Goal: Task Accomplishment & Management: Manage account settings

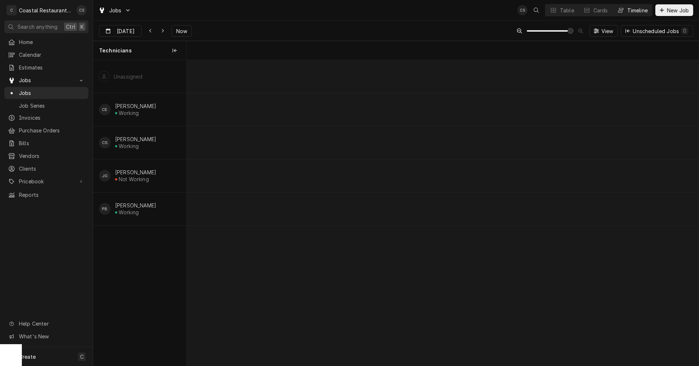
scroll to position [0, 10153]
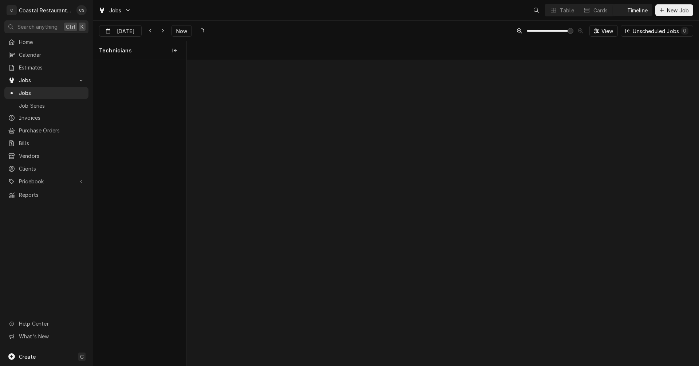
scroll to position [0, 10153]
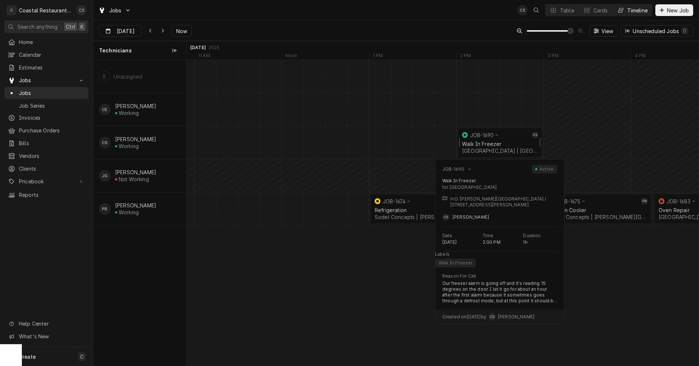
click at [496, 141] on div "Walk In Freezer" at bounding box center [499, 144] width 75 height 6
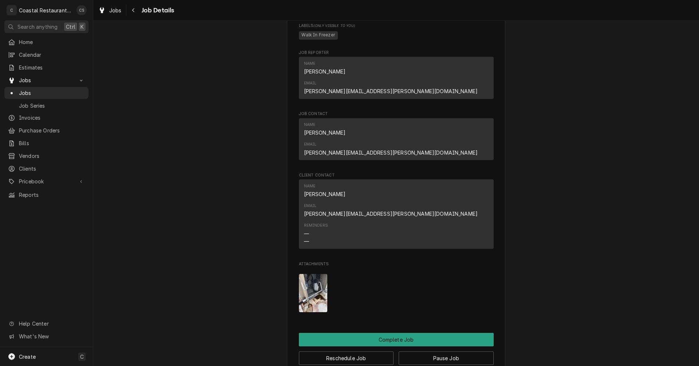
scroll to position [546, 0]
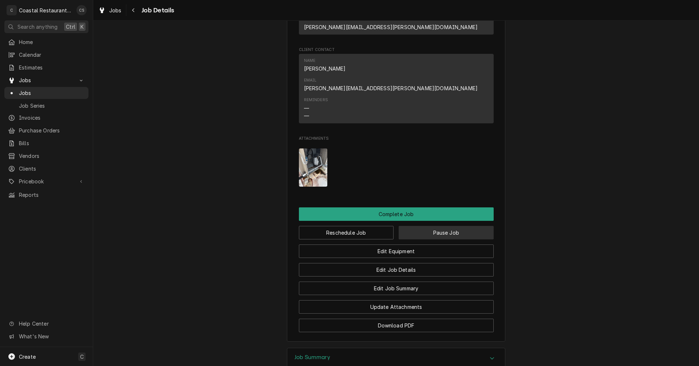
click at [434, 226] on button "Pause Job" at bounding box center [446, 232] width 95 height 13
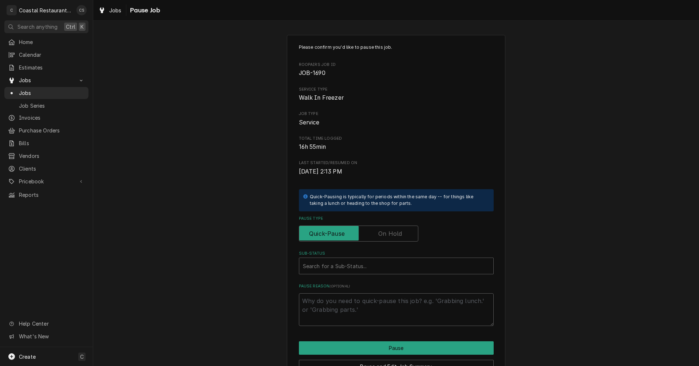
click at [386, 233] on label "Pause Type" at bounding box center [358, 234] width 119 height 16
click at [386, 233] on input "Pause Type" at bounding box center [358, 234] width 113 height 16
checkbox input "true"
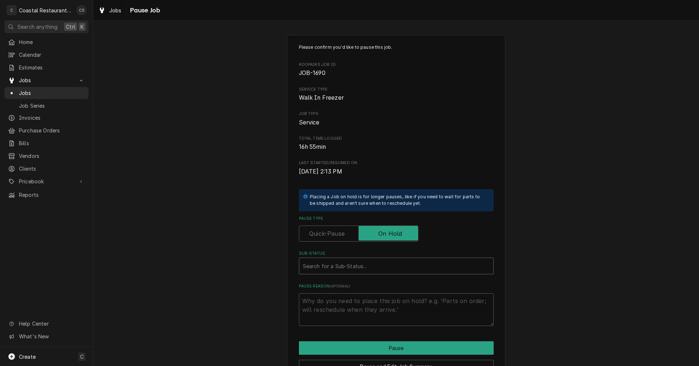
click at [347, 267] on div "Sub-Status" at bounding box center [396, 266] width 187 height 13
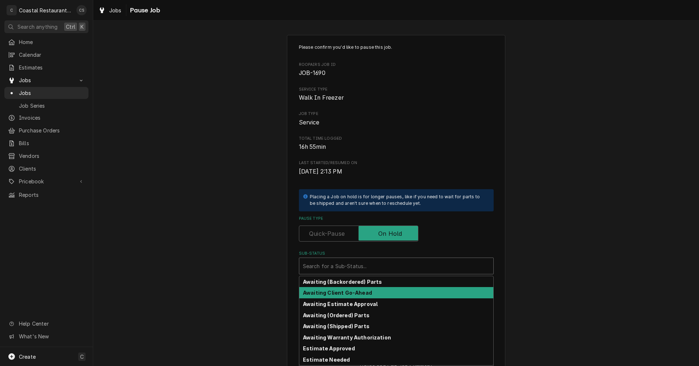
click at [358, 293] on strong "Awaiting Client Go-Ahead" at bounding box center [337, 293] width 69 height 6
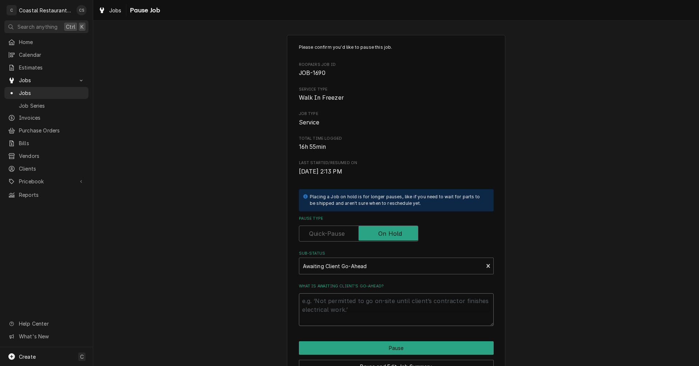
click at [355, 304] on textarea "What is awaiting client’s go-ahead?" at bounding box center [396, 310] width 195 height 33
type textarea "x"
type textarea "c"
type textarea "x"
type textarea "cu"
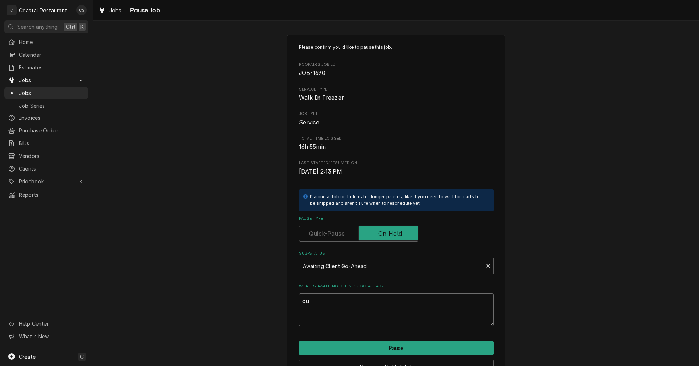
type textarea "x"
type textarea "cus"
type textarea "x"
type textarea "cust"
type textarea "x"
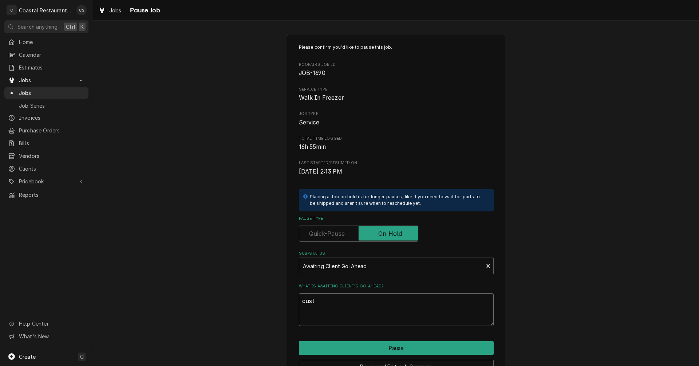
type textarea "custo"
type textarea "x"
type textarea "custom"
type textarea "x"
type textarea "custome"
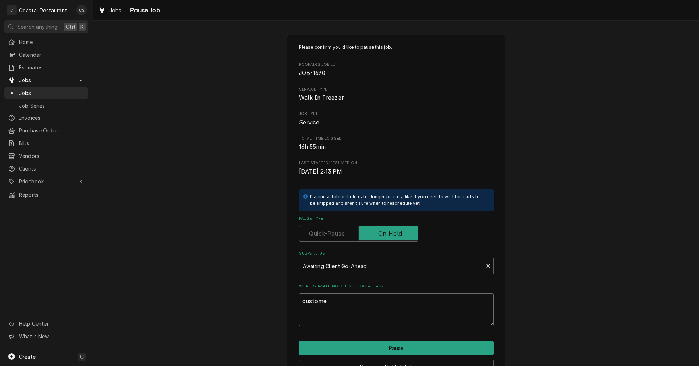
type textarea "x"
type textarea "customer"
type textarea "x"
type textarea "customer"
type textarea "x"
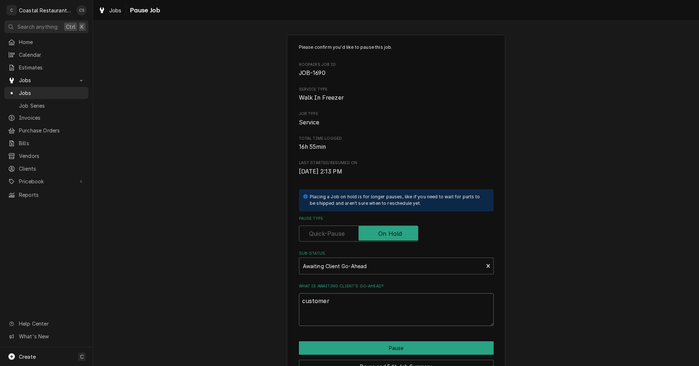
type textarea "customer n"
type textarea "x"
type textarea "customer ne"
type textarea "x"
type textarea "customer nee"
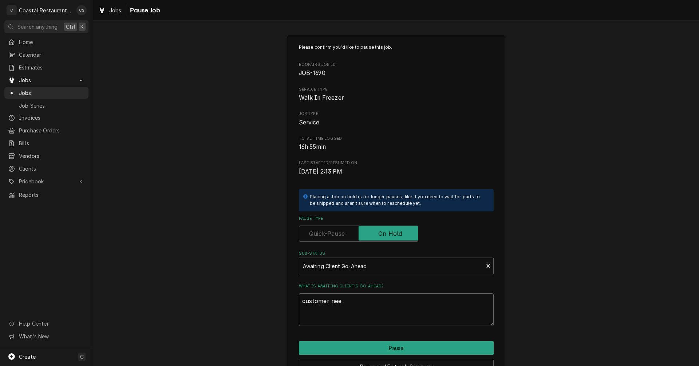
type textarea "x"
type textarea "customer need"
type textarea "x"
type textarea "customer neede"
type textarea "x"
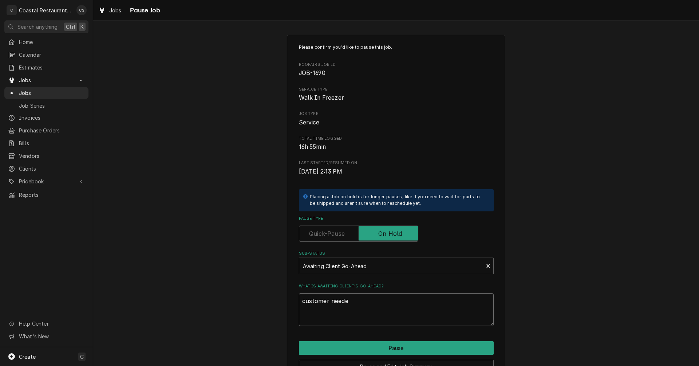
type textarea "customer needed"
type textarea "x"
type textarea "customer needed"
type textarea "x"
type textarea "customer needed t"
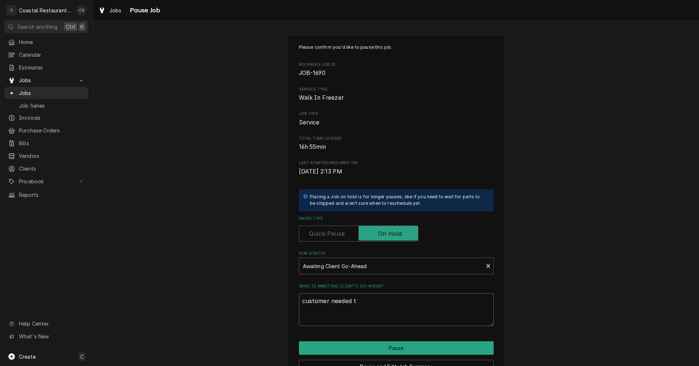
type textarea "x"
type textarea "customer needed to"
type textarea "x"
type textarea "customer needed to"
type textarea "x"
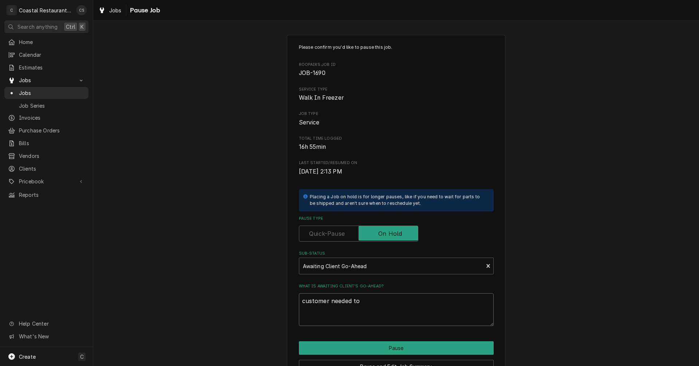
type textarea "customer needed to c"
type textarea "x"
type textarea "customer needed to cl"
type textarea "x"
type textarea "customer needed to cle"
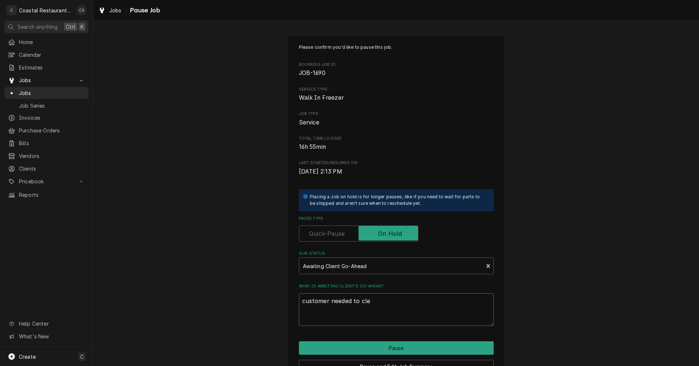
type textarea "x"
type textarea "customer needed to clea"
type textarea "x"
type textarea "customer needed to clean"
type textarea "x"
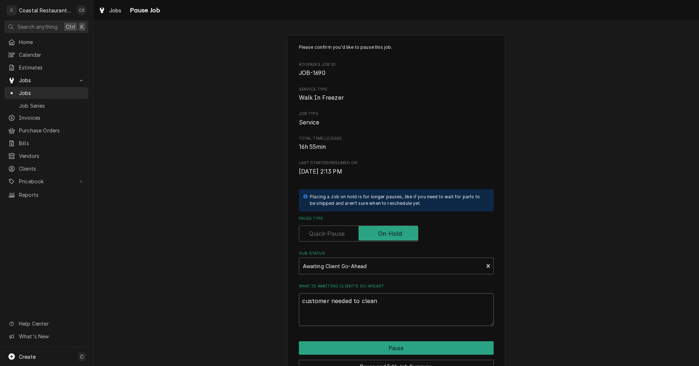
type textarea "customer needed to clean"
type textarea "x"
type textarea "customer needed to clean p"
type textarea "x"
type textarea "customer needed to clean pa"
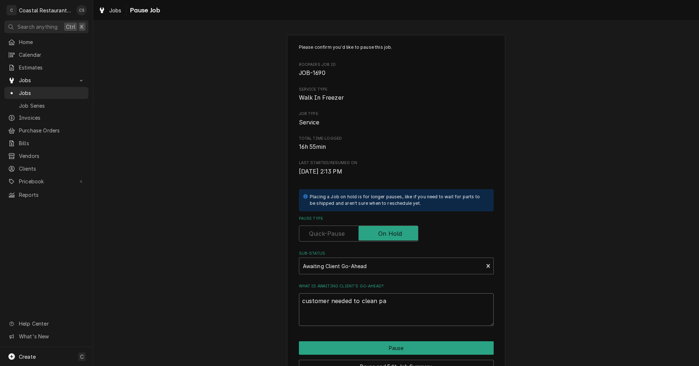
type textarea "x"
type textarea "customer needed to clean pat"
type textarea "x"
type textarea "customer needed to clean path"
type textarea "x"
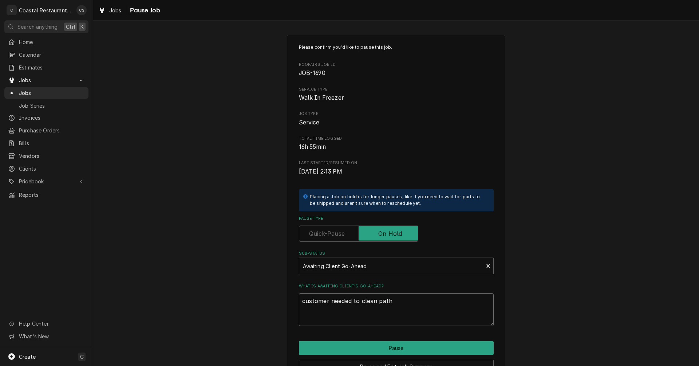
type textarea "customer needed to clean path"
type textarea "x"
type textarea "customer needed to clean path t"
type textarea "x"
type textarea "customer needed to clean path to"
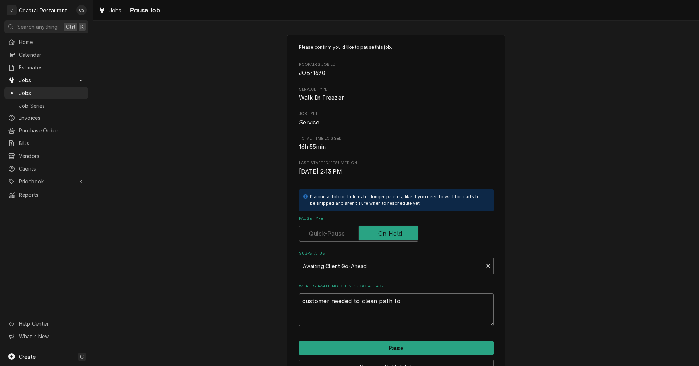
type textarea "x"
type textarea "customer needed to clean path to"
type textarea "x"
type textarea "customer needed to clean path to e"
type textarea "x"
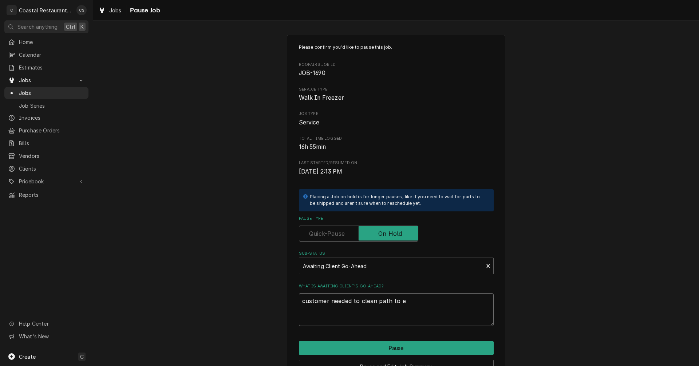
type textarea "customer needed to clean path to ev"
type textarea "x"
type textarea "customer needed to clean path to eva"
type textarea "x"
type textarea "customer needed to clean path to evap"
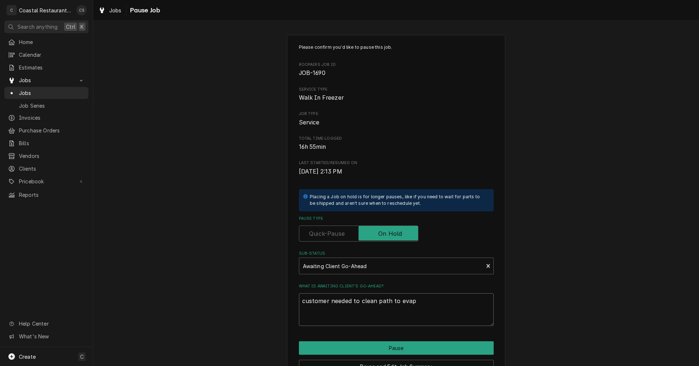
type textarea "x"
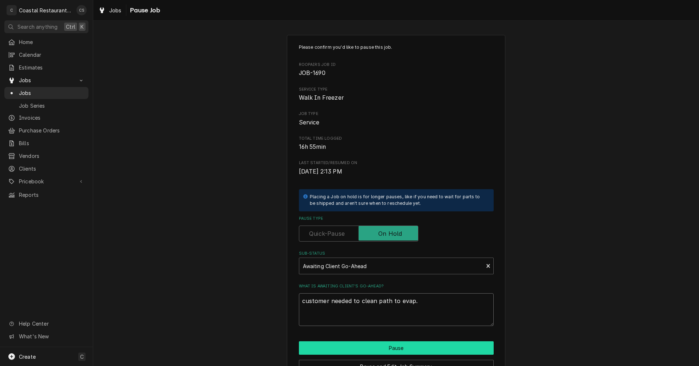
type textarea "customer needed to clean path to evap."
click at [399, 349] on button "Pause" at bounding box center [396, 348] width 195 height 13
type textarea "x"
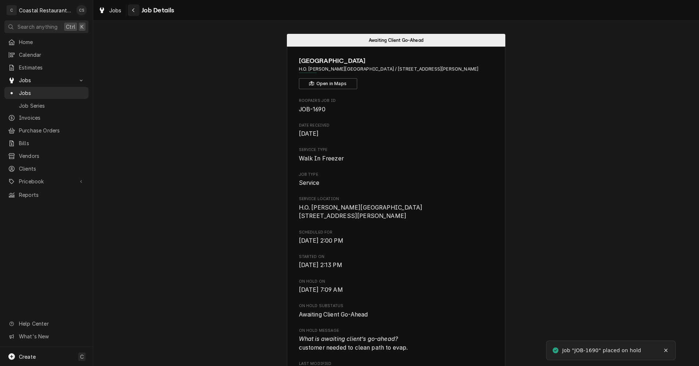
click at [134, 10] on icon "Navigate back" at bounding box center [133, 10] width 3 height 5
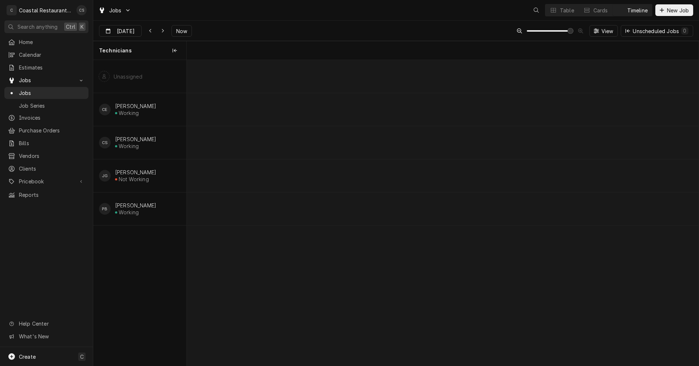
scroll to position [0, 10153]
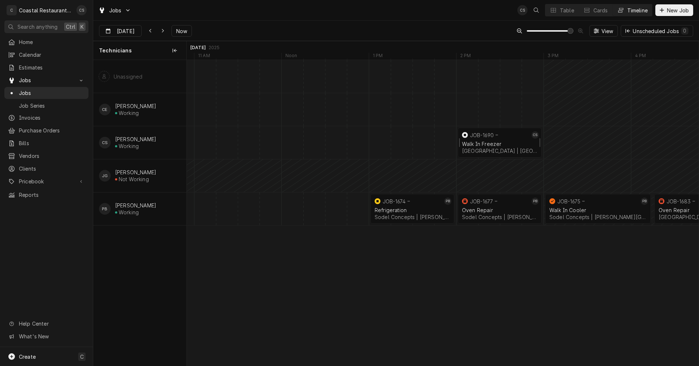
click at [495, 141] on div "Walk In Freezer" at bounding box center [499, 144] width 75 height 6
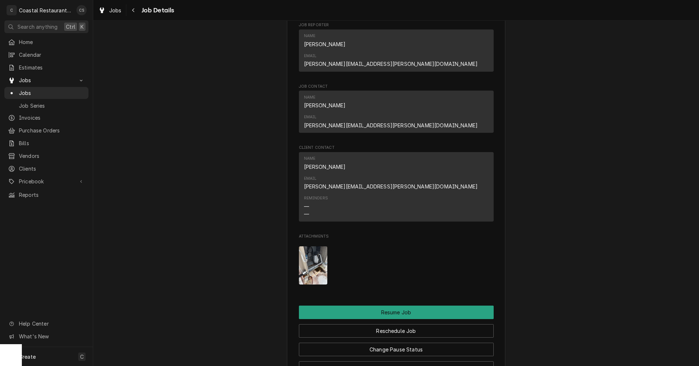
scroll to position [583, 0]
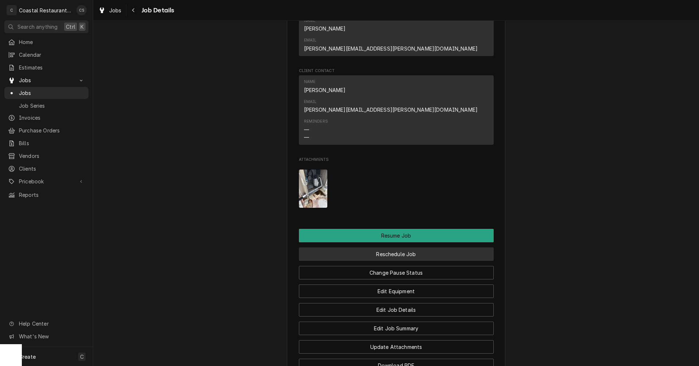
click at [393, 248] on button "Reschedule Job" at bounding box center [396, 254] width 195 height 13
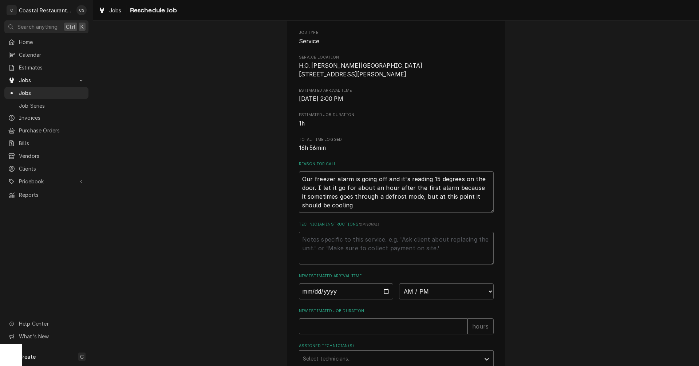
scroll to position [187, 0]
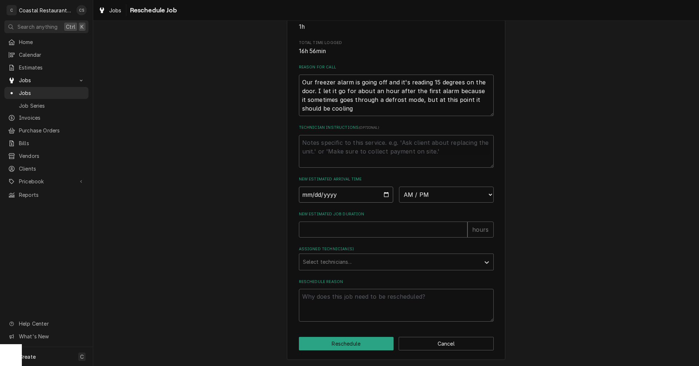
click at [384, 195] on input "Date" at bounding box center [346, 195] width 95 height 16
type textarea "x"
type input "2025-09-25"
click at [410, 198] on select "AM / PM 6:00 AM 6:15 AM 6:30 AM 6:45 AM 7:00 AM 7:15 AM 7:30 AM 7:45 AM 8:00 AM…" at bounding box center [446, 195] width 95 height 16
select select "13:00:00"
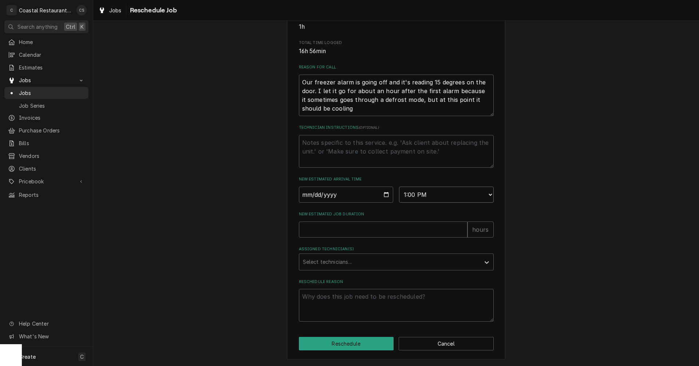
click at [399, 187] on select "AM / PM 6:00 AM 6:15 AM 6:30 AM 6:45 AM 7:00 AM 7:15 AM 7:30 AM 7:45 AM 8:00 AM…" at bounding box center [446, 195] width 95 height 16
click at [343, 232] on input "New Estimated Job Duration" at bounding box center [383, 230] width 169 height 16
type textarea "x"
type input "1"
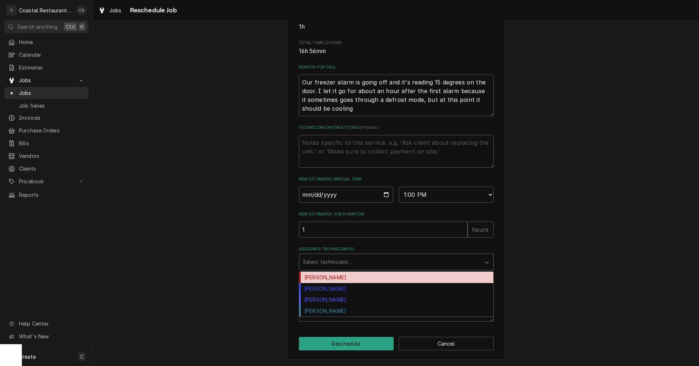
click at [349, 263] on div "Assigned Technician(s)" at bounding box center [390, 262] width 174 height 13
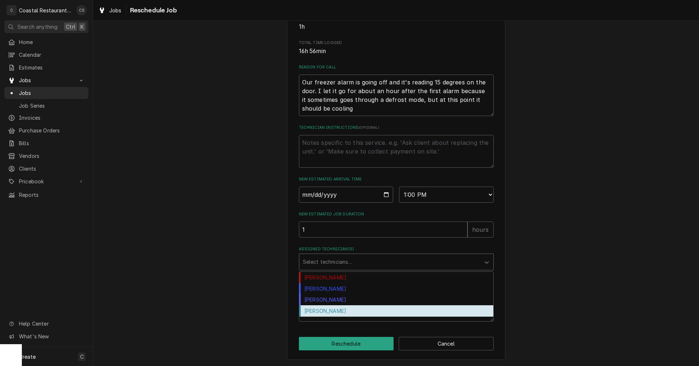
click at [333, 311] on div "[PERSON_NAME]" at bounding box center [396, 311] width 194 height 11
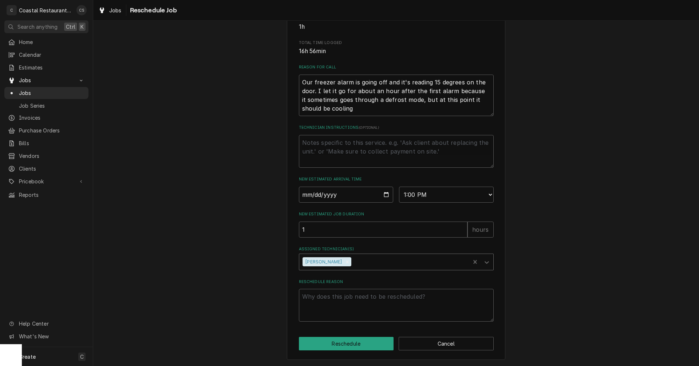
click at [353, 264] on div "Assigned Technician(s)" at bounding box center [410, 262] width 114 height 13
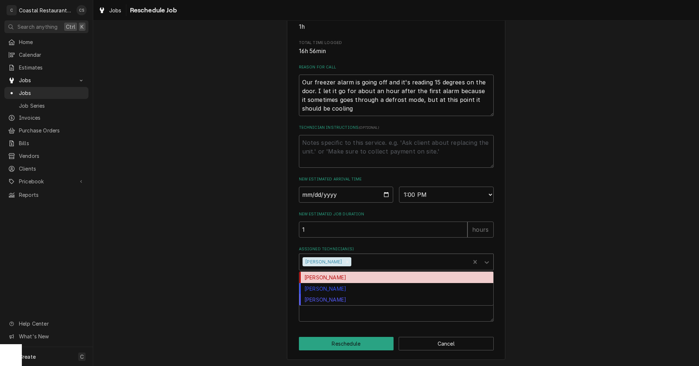
click at [335, 278] on div "[PERSON_NAME]" at bounding box center [396, 277] width 194 height 11
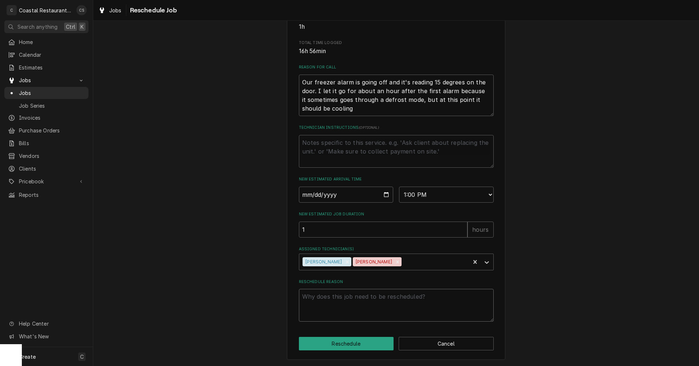
click at [347, 302] on textarea "Reschedule Reason" at bounding box center [396, 305] width 195 height 33
type textarea "x"
type textarea "M"
type textarea "x"
type textarea "Mo"
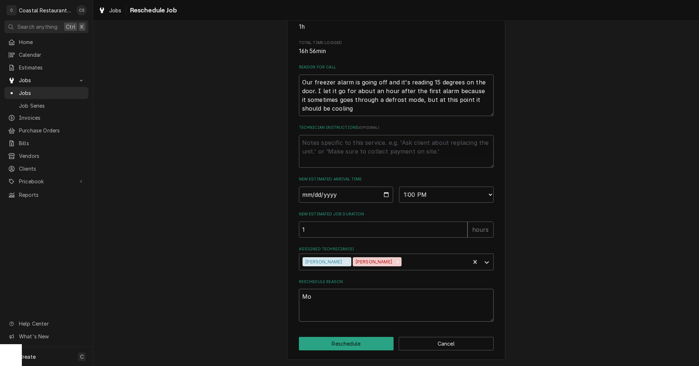
type textarea "x"
type textarea "Mor"
type textarea "x"
type textarea "More"
type textarea "x"
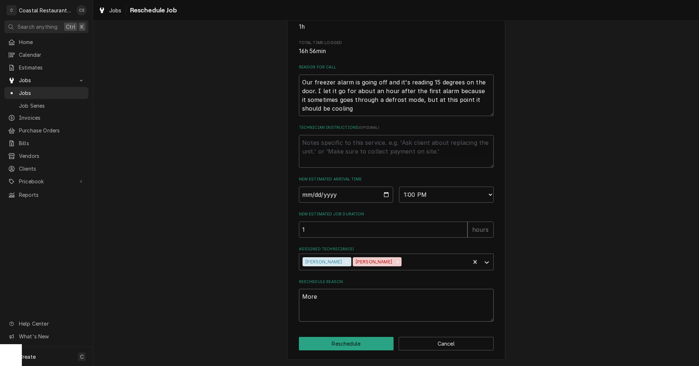
type textarea "More"
type textarea "x"
type textarea "More t"
type textarea "x"
type textarea "More ti"
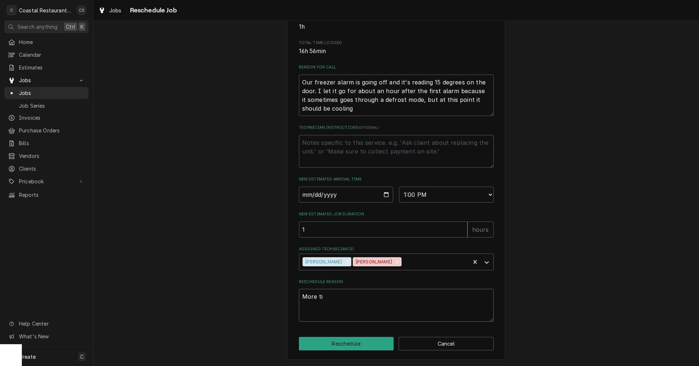
type textarea "x"
type textarea "More tim"
type textarea "x"
type textarea "More time"
click at [362, 344] on button "Reschedule" at bounding box center [346, 343] width 95 height 13
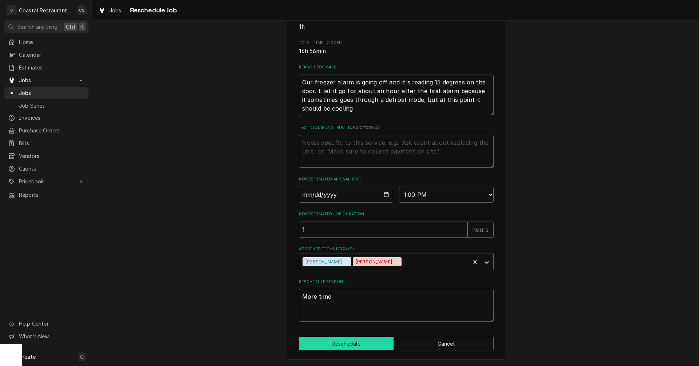
type textarea "x"
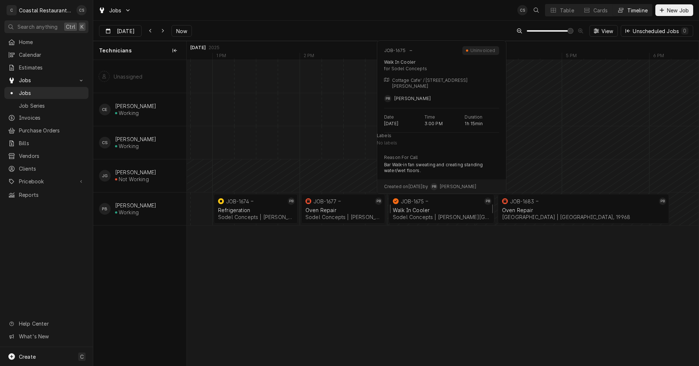
click at [433, 210] on div "Walk In Cooler" at bounding box center [441, 210] width 97 height 6
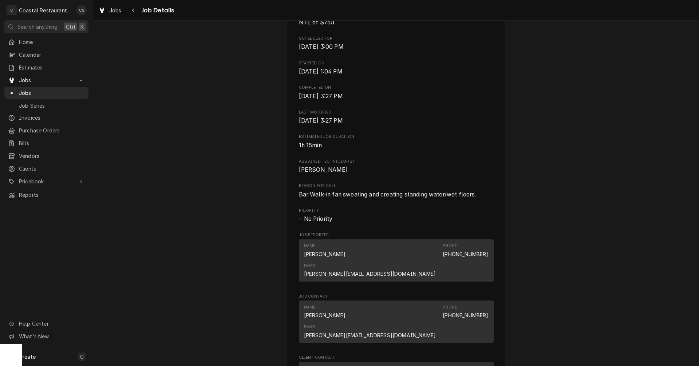
scroll to position [401, 0]
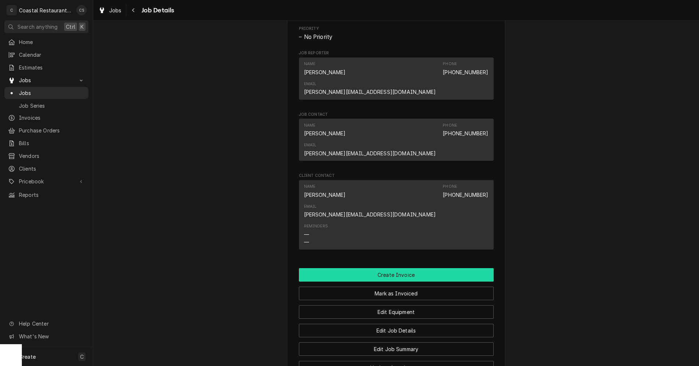
click at [396, 268] on button "Create Invoice" at bounding box center [396, 274] width 195 height 13
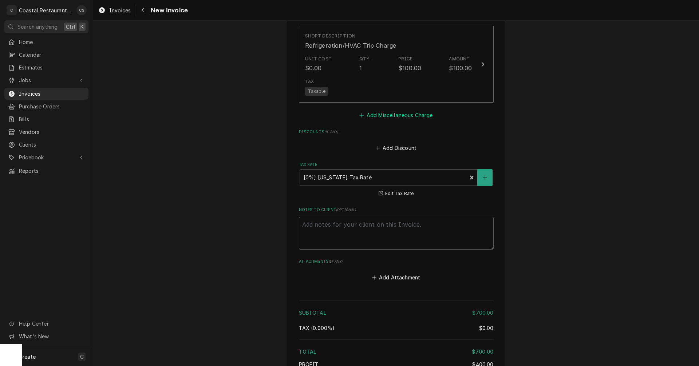
scroll to position [1043, 0]
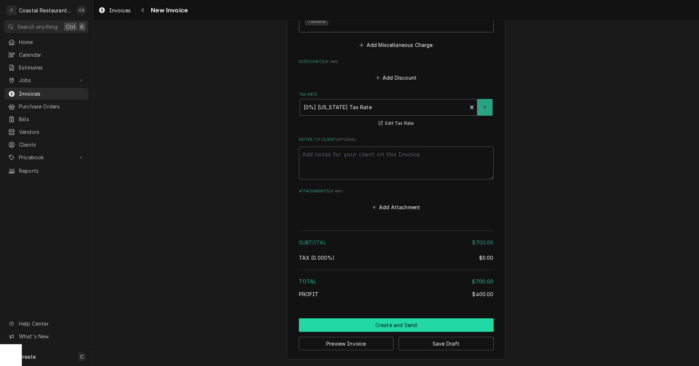
click at [383, 326] on button "Create and Send" at bounding box center [396, 325] width 195 height 13
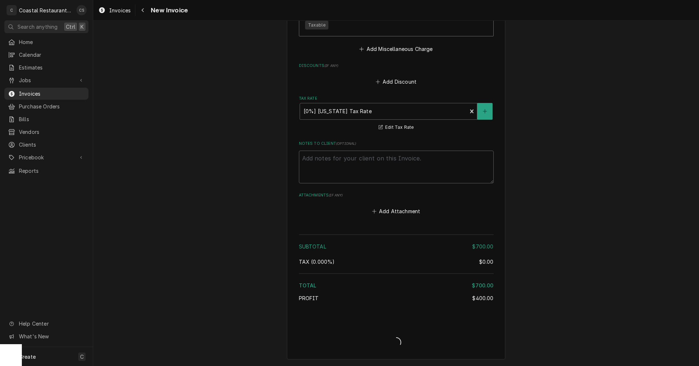
type textarea "x"
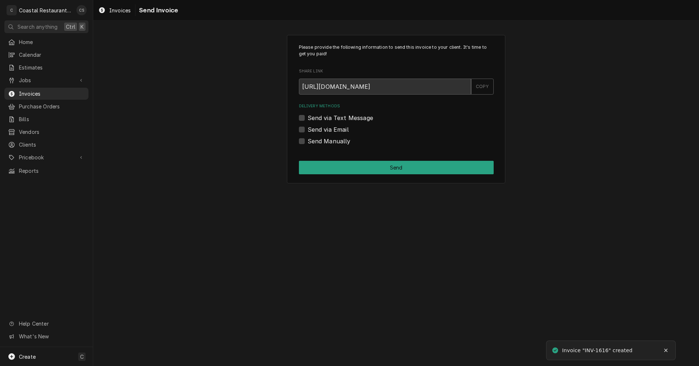
click at [308, 127] on label "Send via Email" at bounding box center [328, 129] width 41 height 9
click at [308, 127] on input "Send via Email" at bounding box center [405, 133] width 195 height 16
checkbox input "true"
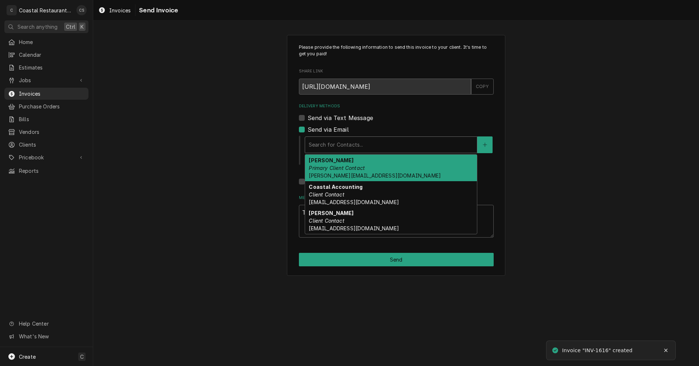
click at [334, 148] on div "Delivery Methods" at bounding box center [391, 144] width 165 height 13
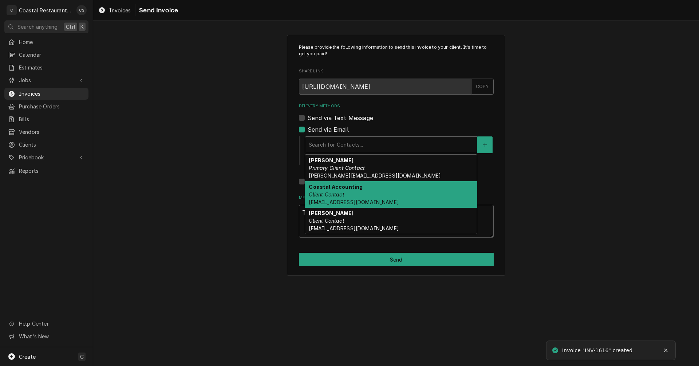
click at [338, 189] on strong "Coastal Accounting" at bounding box center [336, 187] width 54 height 6
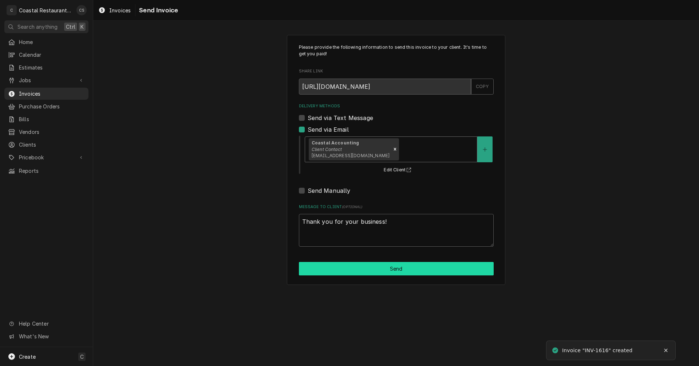
click at [394, 265] on button "Send" at bounding box center [396, 268] width 195 height 13
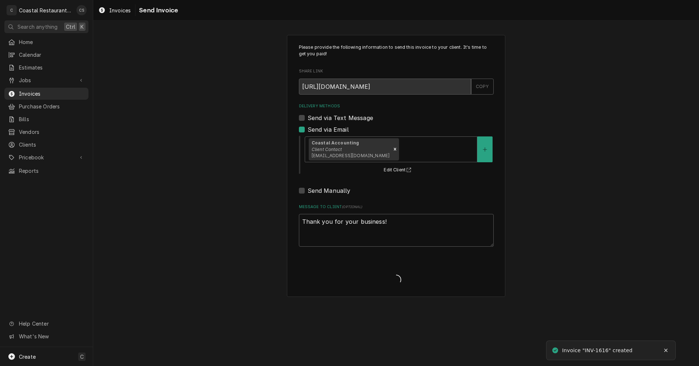
type textarea "x"
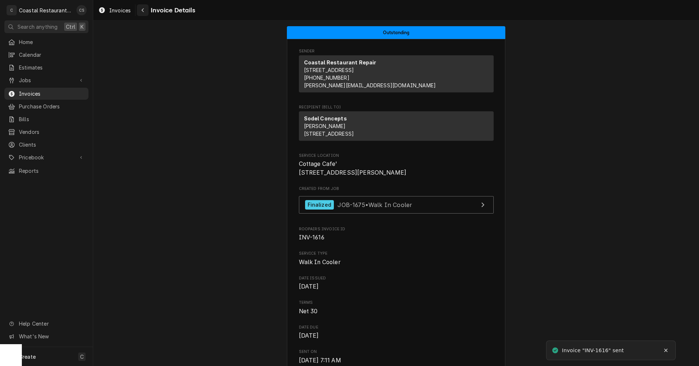
click at [143, 10] on icon "Navigate back" at bounding box center [142, 10] width 3 height 5
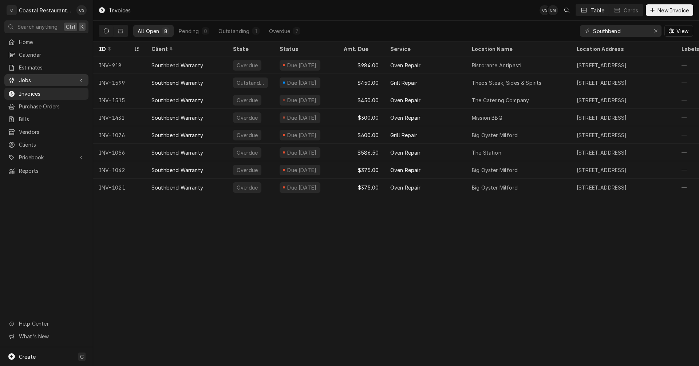
click at [61, 81] on span "Jobs" at bounding box center [46, 80] width 55 height 8
click at [54, 89] on span "Jobs" at bounding box center [52, 93] width 66 height 8
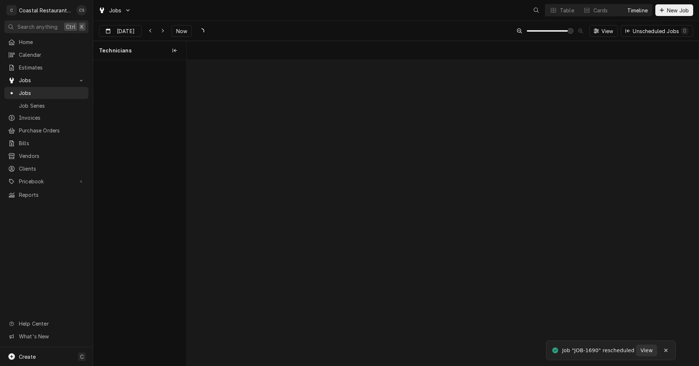
scroll to position [0, 10157]
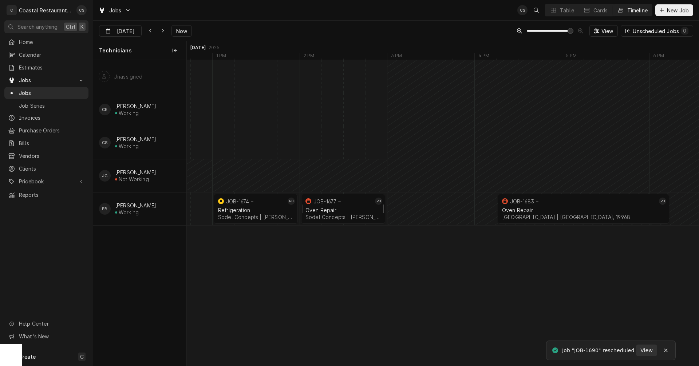
click at [328, 210] on div "Oven Repair" at bounding box center [343, 210] width 75 height 6
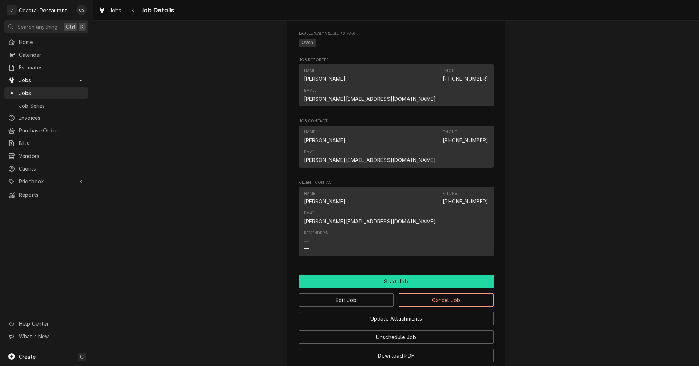
scroll to position [435, 0]
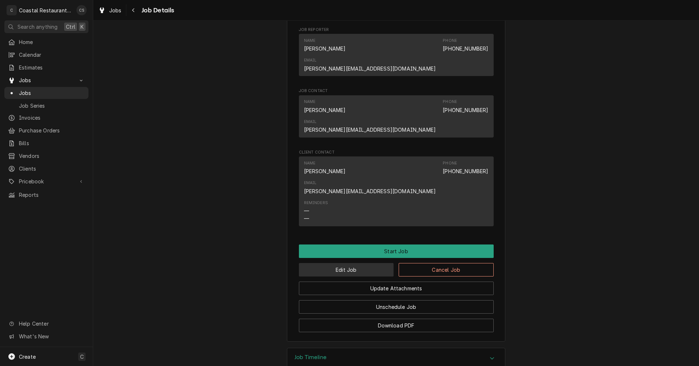
click at [347, 263] on button "Edit Job" at bounding box center [346, 269] width 95 height 13
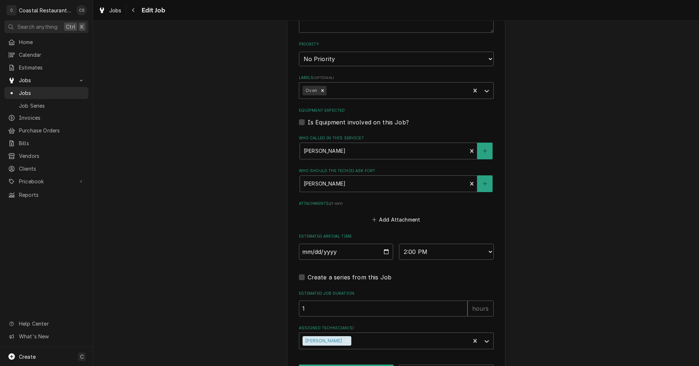
scroll to position [419, 0]
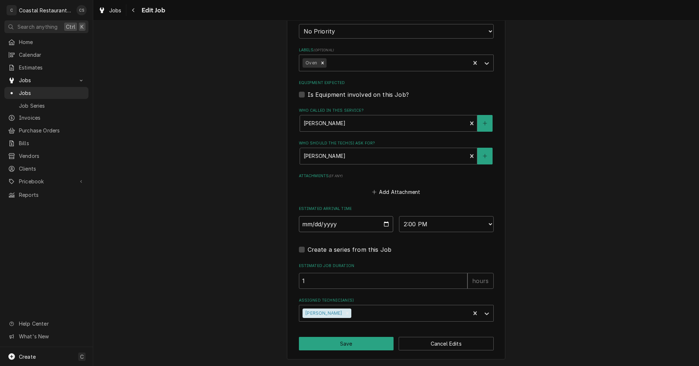
click at [384, 225] on input "[DATE]" at bounding box center [346, 224] width 95 height 16
type textarea "x"
type input "[DATE]"
click at [347, 342] on button "Save" at bounding box center [346, 343] width 95 height 13
type textarea "x"
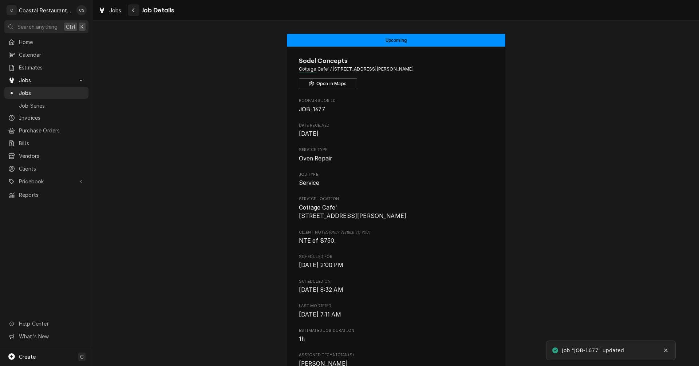
click at [135, 10] on div "Navigate back" at bounding box center [133, 10] width 7 height 7
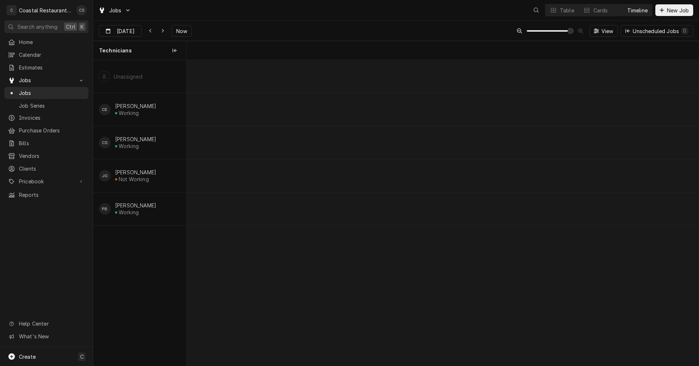
scroll to position [0, 10157]
click at [551, 206] on span "Created on [DATE] by CS [PERSON_NAME]" at bounding box center [584, 198] width 130 height 15
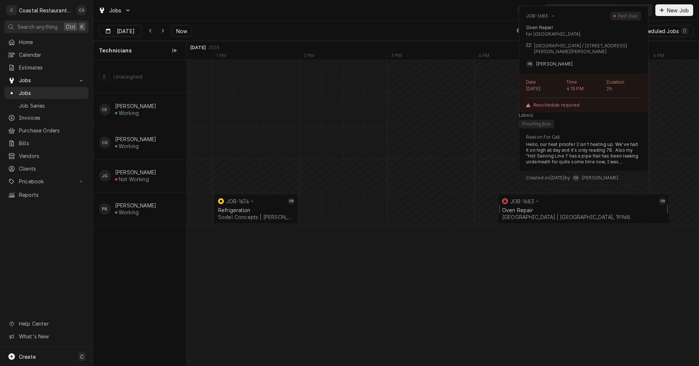
click at [537, 209] on div "Oven Repair" at bounding box center [583, 210] width 163 height 6
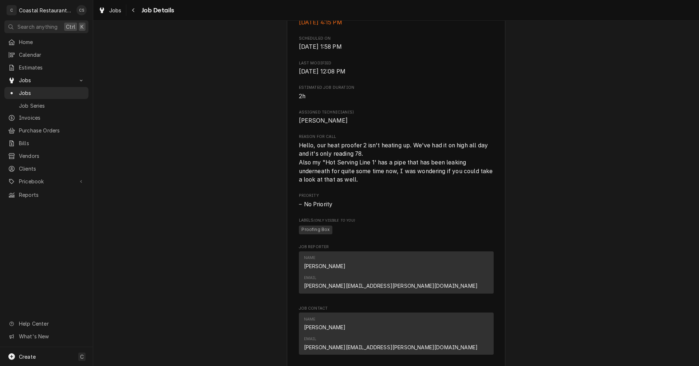
scroll to position [436, 0]
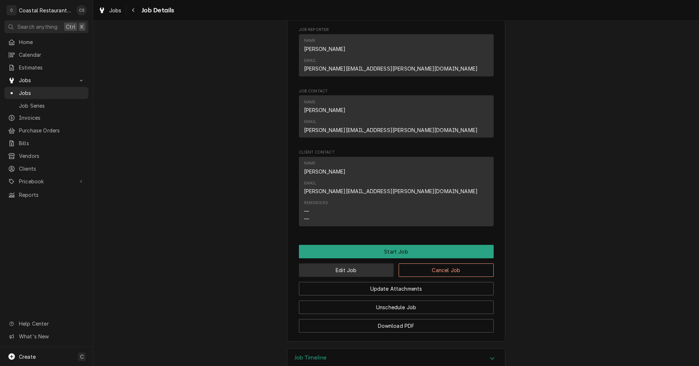
click at [354, 264] on button "Edit Job" at bounding box center [346, 270] width 95 height 13
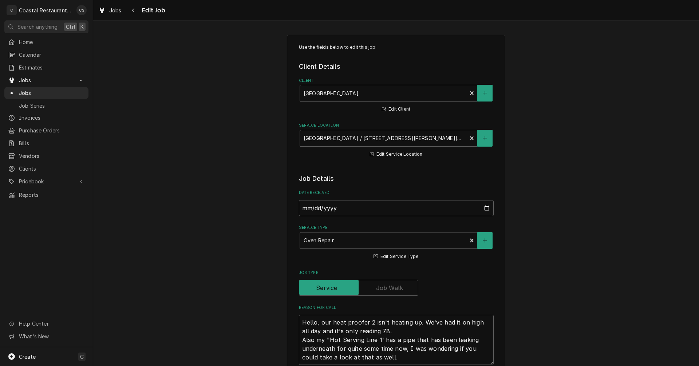
type textarea "x"
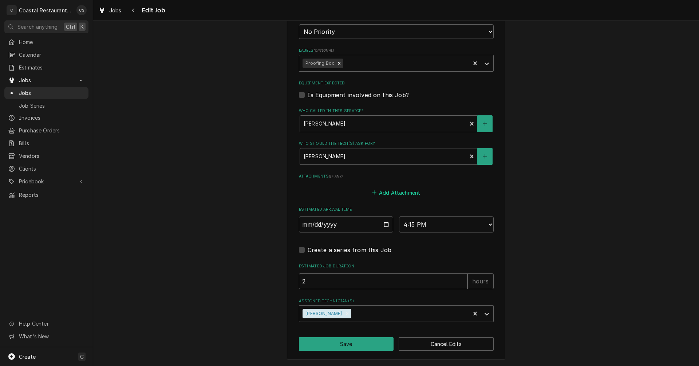
scroll to position [412, 0]
click at [385, 224] on input "[DATE]" at bounding box center [346, 224] width 95 height 16
type input "2025-09-25"
click at [347, 347] on button "Save" at bounding box center [346, 343] width 95 height 13
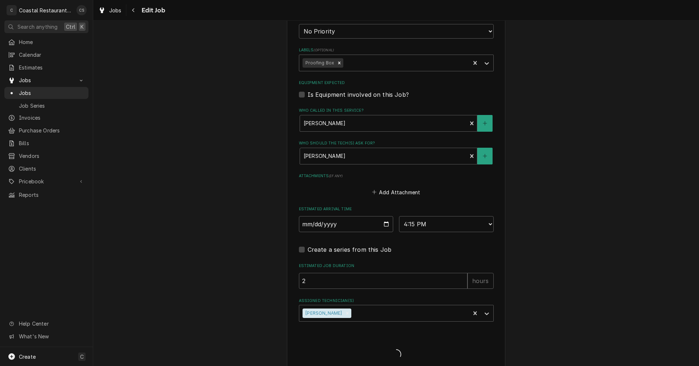
type textarea "x"
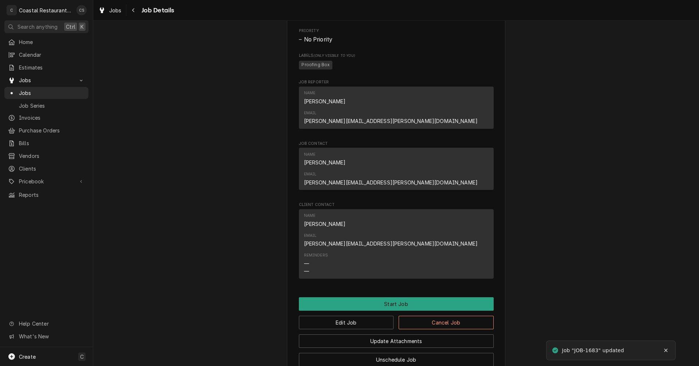
scroll to position [436, 0]
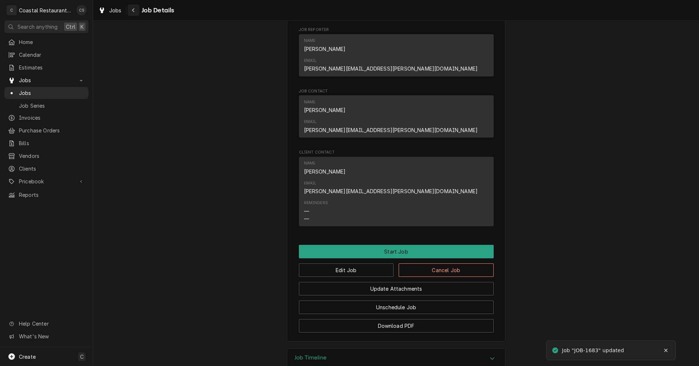
click at [134, 8] on icon "Navigate back" at bounding box center [133, 10] width 3 height 5
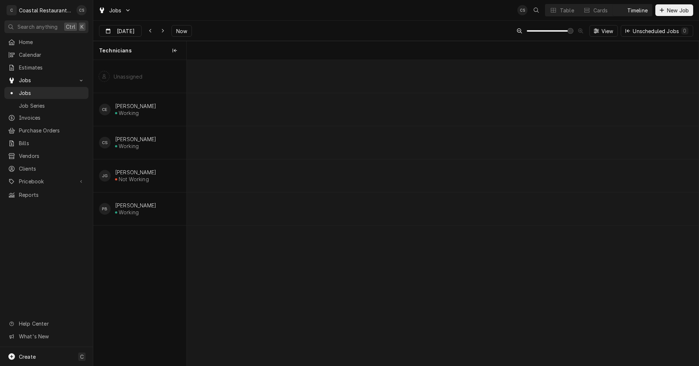
scroll to position [0, 10157]
click at [162, 29] on icon "Dynamic Content Wrapper" at bounding box center [162, 30] width 3 height 5
type input "Sep 25"
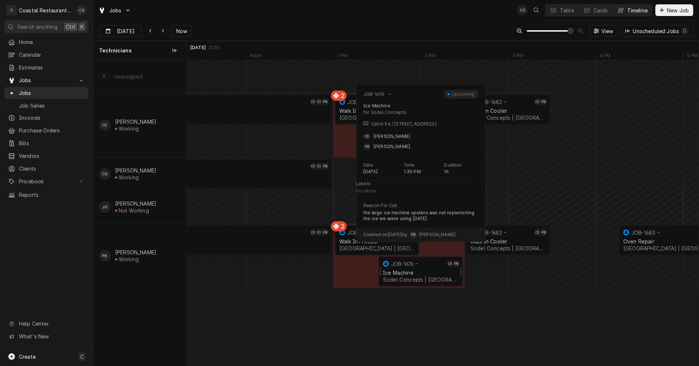
click at [419, 272] on div "Ice Machine" at bounding box center [420, 273] width 75 height 6
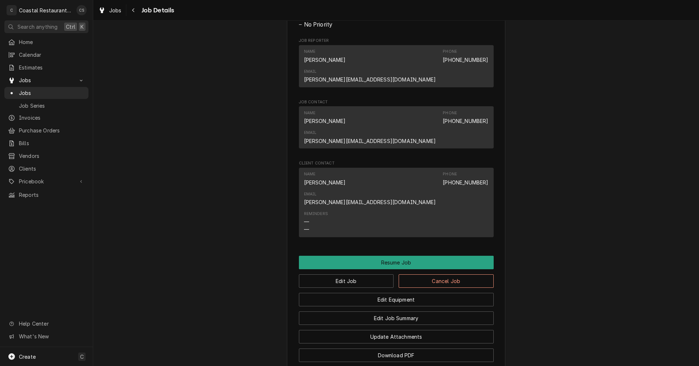
scroll to position [546, 0]
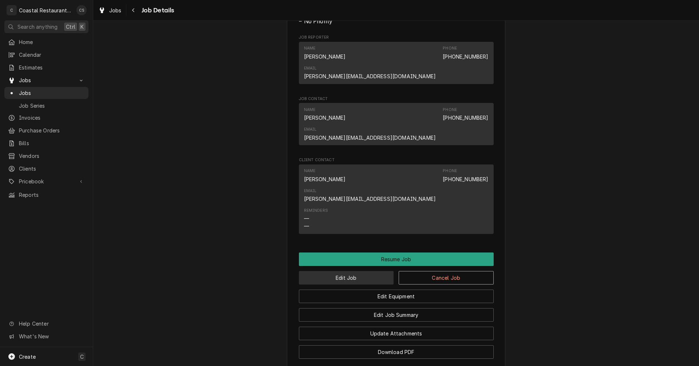
click at [366, 271] on button "Edit Job" at bounding box center [346, 277] width 95 height 13
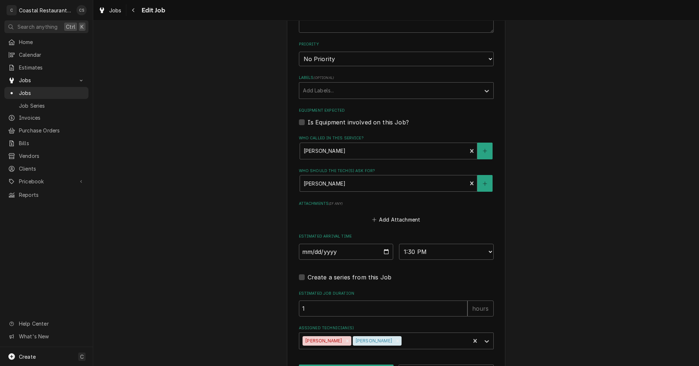
scroll to position [364, 0]
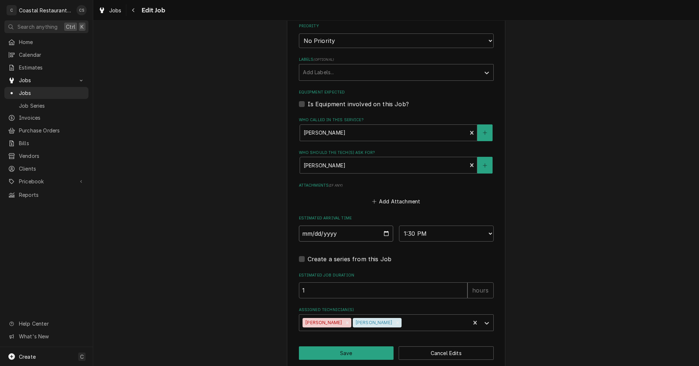
click at [384, 233] on input "[DATE]" at bounding box center [346, 234] width 95 height 16
type textarea "x"
type input "2025-09-26"
click at [352, 354] on button "Save" at bounding box center [346, 353] width 95 height 13
type textarea "x"
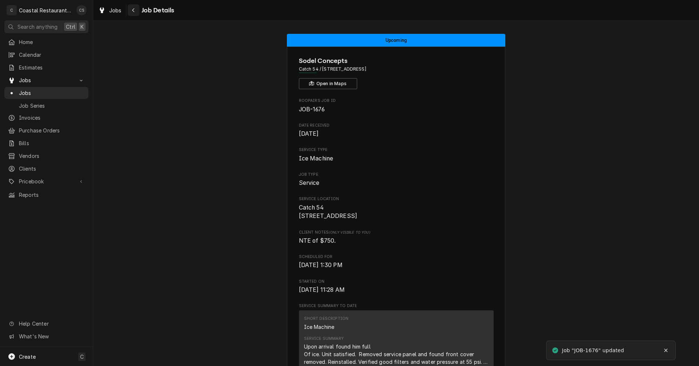
click at [134, 10] on icon "Navigate back" at bounding box center [133, 10] width 3 height 5
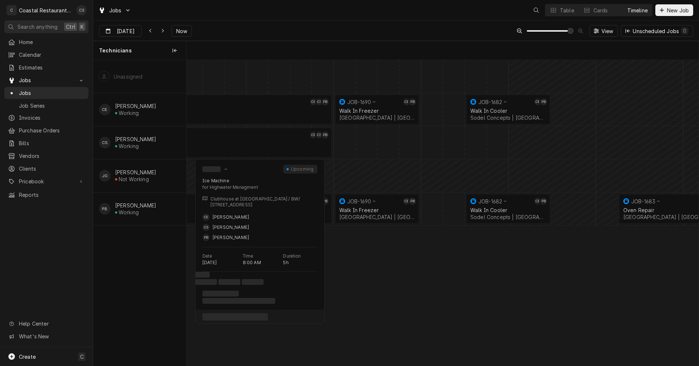
scroll to position [0, 10145]
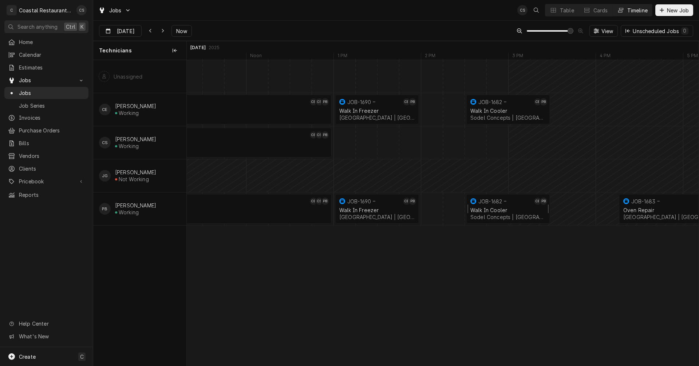
click at [494, 211] on div "Walk In Cooler" at bounding box center [508, 210] width 75 height 6
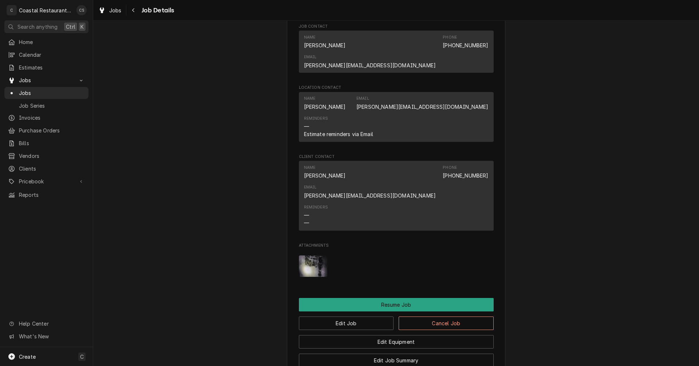
scroll to position [728, 0]
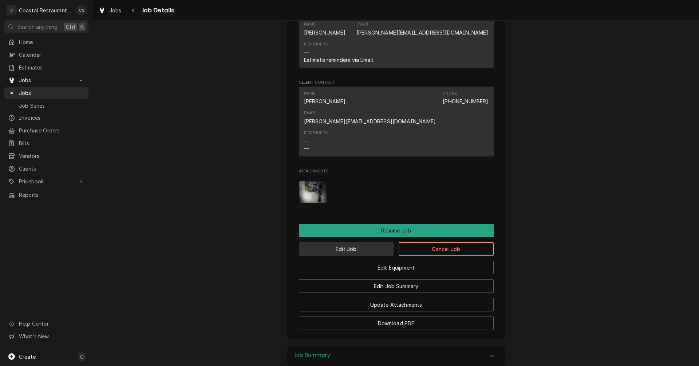
click at [354, 243] on button "Edit Job" at bounding box center [346, 249] width 95 height 13
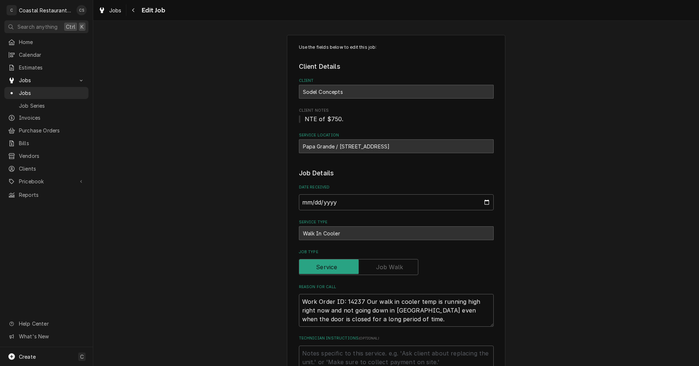
type textarea "x"
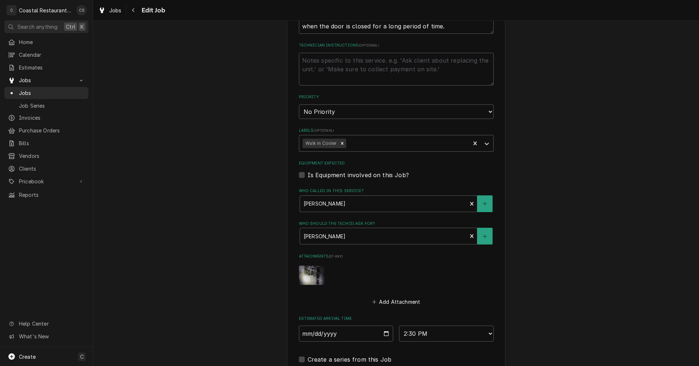
scroll to position [403, 0]
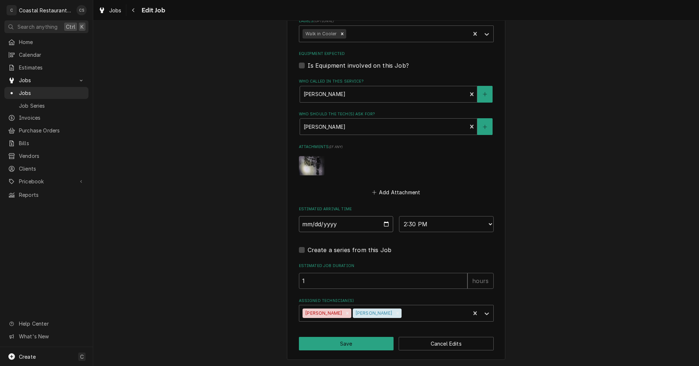
click at [386, 224] on input "[DATE]" at bounding box center [346, 224] width 95 height 16
type input "[DATE]"
click at [355, 347] on button "Save" at bounding box center [346, 343] width 95 height 13
type textarea "x"
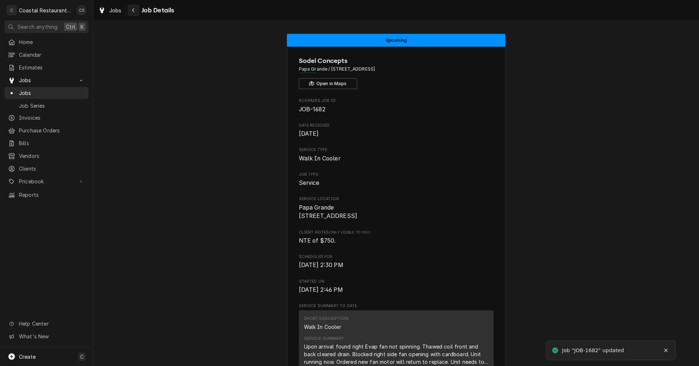
click at [135, 9] on icon "Navigate back" at bounding box center [133, 10] width 3 height 5
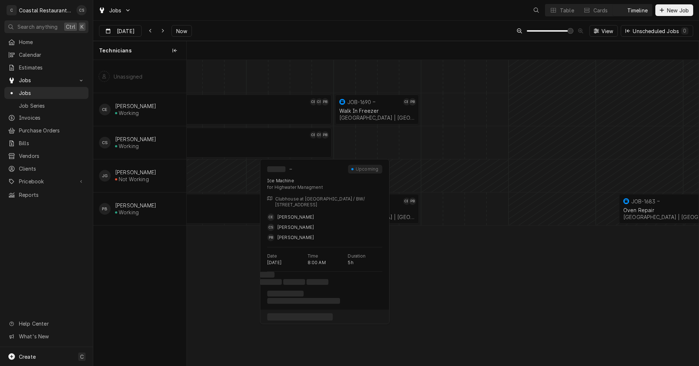
scroll to position [0, 10145]
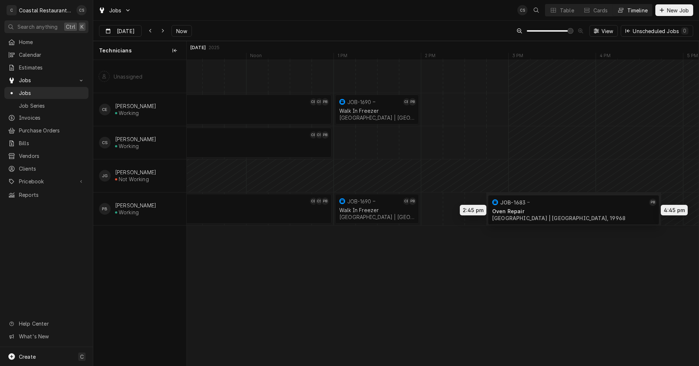
drag, startPoint x: 647, startPoint y: 209, endPoint x: 522, endPoint y: 210, distance: 124.9
click at [522, 210] on div "8:00 AM 1:00 PM JOB-1649 CE CS PB Ice Machine Highwater Managment | [GEOGRAPHIC…" at bounding box center [443, 213] width 512 height 306
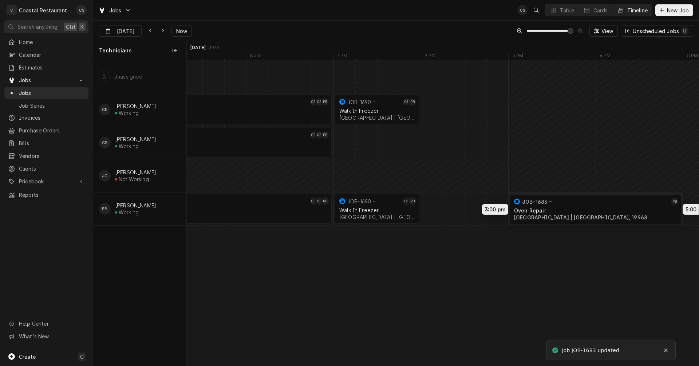
drag, startPoint x: 524, startPoint y: 209, endPoint x: 550, endPoint y: 209, distance: 26.2
click at [550, 209] on div "8:00 AM 1:00 PM JOB-1649 CE CS PB Ice Machine Highwater Managment | [GEOGRAPHIC…" at bounding box center [443, 213] width 512 height 306
click at [563, 11] on div "Table" at bounding box center [567, 11] width 14 height 8
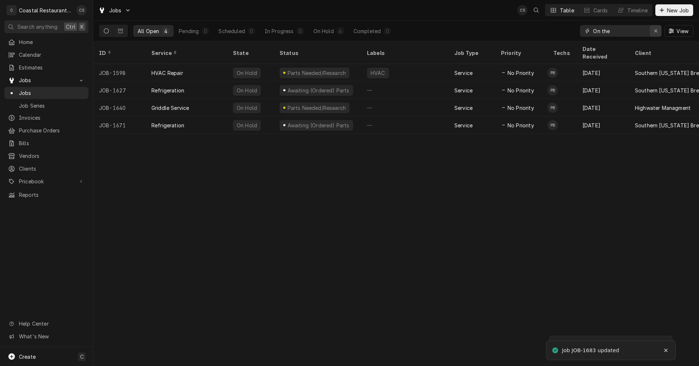
click at [658, 31] on div "Erase input" at bounding box center [655, 30] width 7 height 7
type input "South"
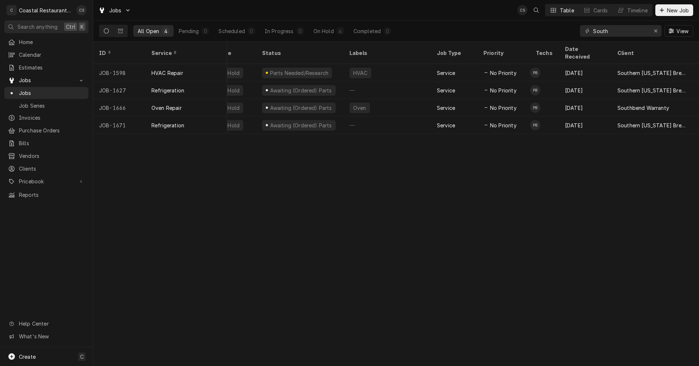
scroll to position [0, 16]
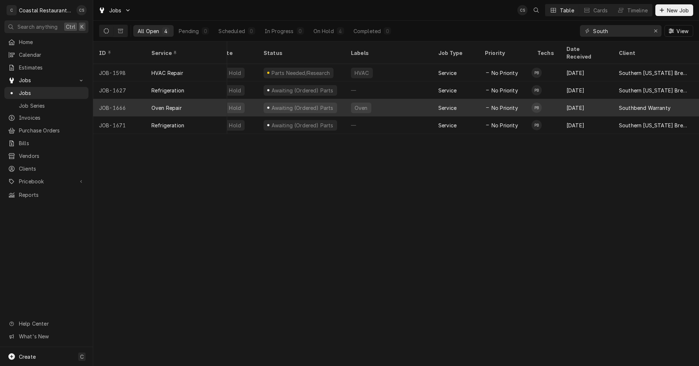
click at [334, 101] on div "Awaiting (Ordered) Parts" at bounding box center [301, 107] width 87 height 17
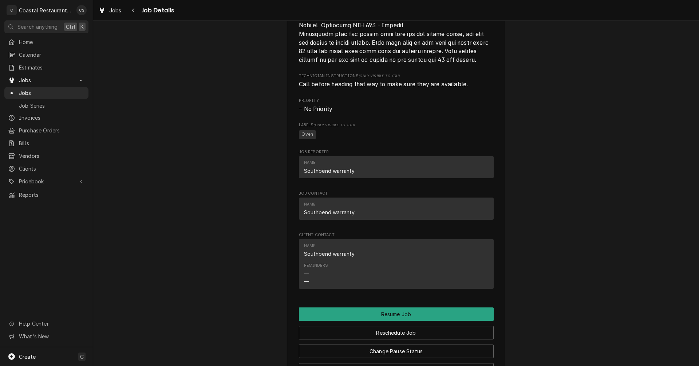
scroll to position [874, 0]
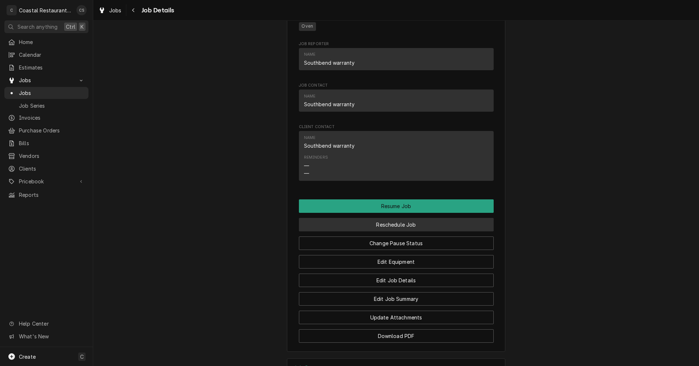
click at [392, 232] on button "Reschedule Job" at bounding box center [396, 224] width 195 height 13
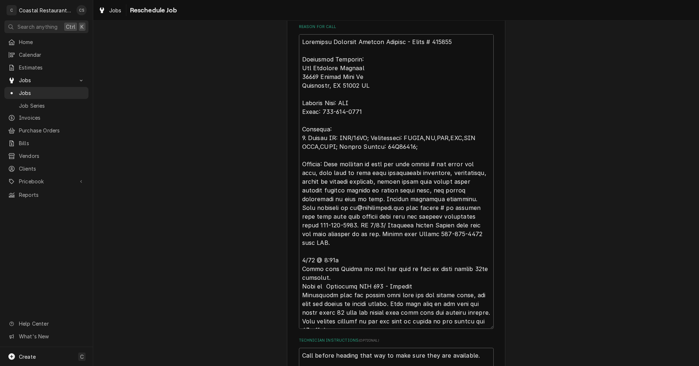
scroll to position [437, 0]
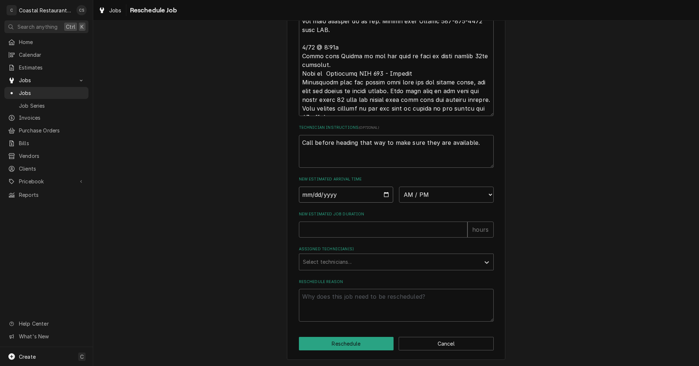
click at [383, 196] on input "Date" at bounding box center [346, 195] width 95 height 16
type textarea "x"
type input "[DATE]"
click at [414, 199] on select "AM / PM 6:00 AM 6:15 AM 6:30 AM 6:45 AM 7:00 AM 7:15 AM 7:30 AM 7:45 AM 8:00 AM…" at bounding box center [446, 195] width 95 height 16
select select "15:30:00"
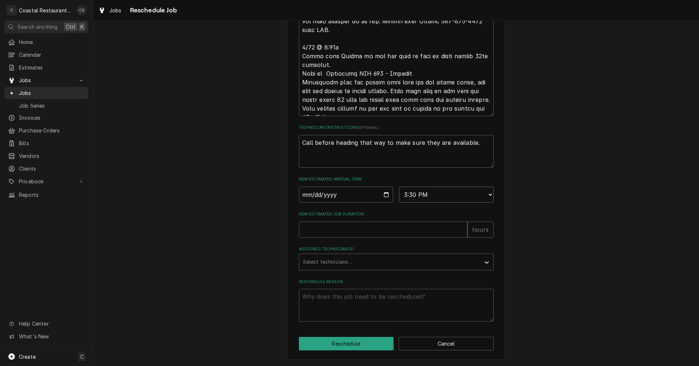
click at [399, 190] on select "AM / PM 6:00 AM 6:15 AM 6:30 AM 6:45 AM 7:00 AM 7:15 AM 7:30 AM 7:45 AM 8:00 AM…" at bounding box center [446, 195] width 95 height 16
click at [373, 235] on input "New Estimated Job Duration" at bounding box center [383, 230] width 169 height 16
type textarea "x"
type input "1"
click at [359, 263] on div "Assigned Technician(s)" at bounding box center [390, 262] width 174 height 13
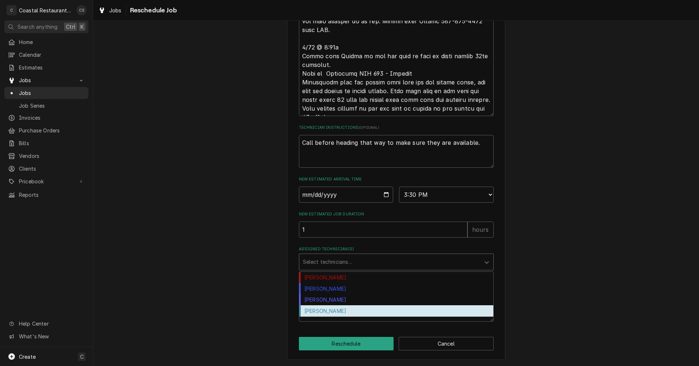
click at [339, 315] on div "[PERSON_NAME]" at bounding box center [396, 311] width 194 height 11
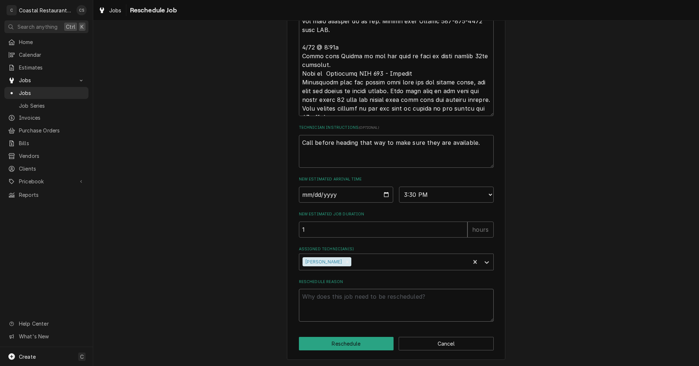
click at [342, 309] on textarea "Reschedule Reason" at bounding box center [396, 305] width 195 height 33
type textarea "x"
type textarea "M"
type textarea "x"
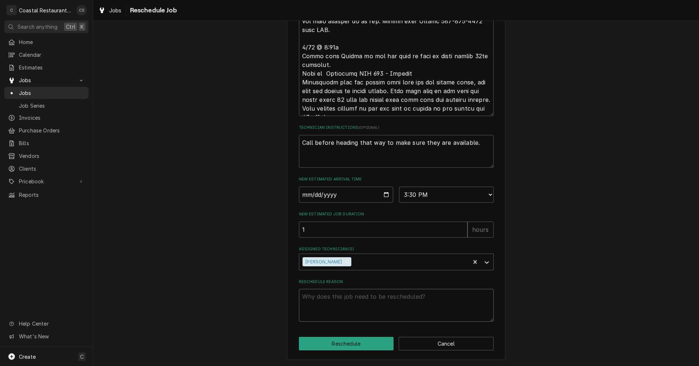
type textarea "P"
type textarea "x"
type textarea "Pa"
type textarea "x"
type textarea "Par"
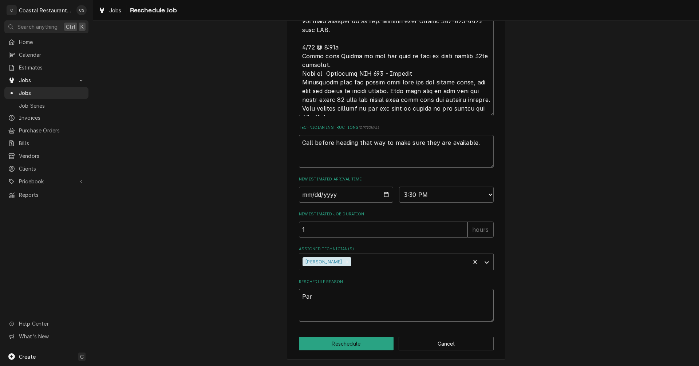
type textarea "x"
type textarea "Part"
type textarea "x"
type textarea "Parts"
type textarea "x"
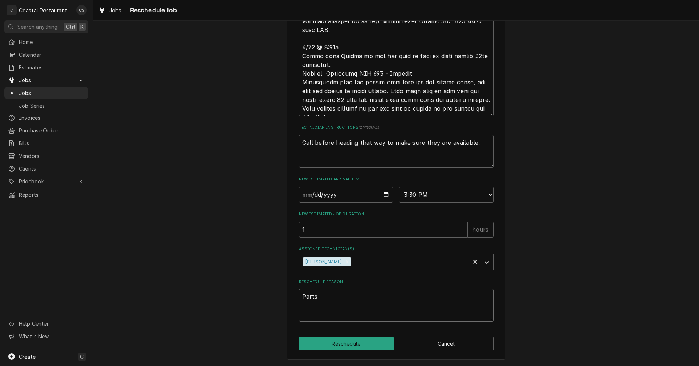
type textarea "Parts"
type textarea "x"
type textarea "Parts A"
type textarea "x"
type textarea "Parts Ar"
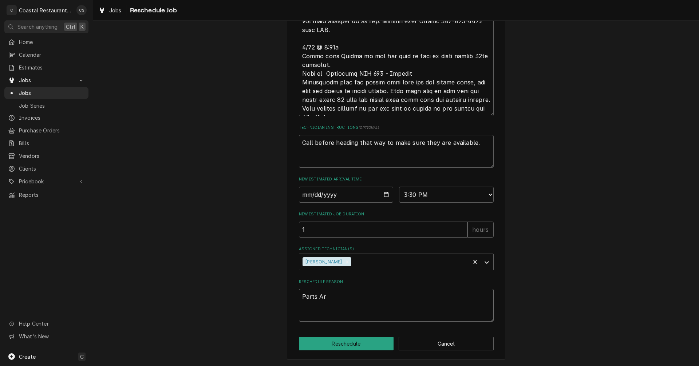
type textarea "x"
type textarea "Parts Arr"
type textarea "x"
type textarea "Parts Arri"
type textarea "x"
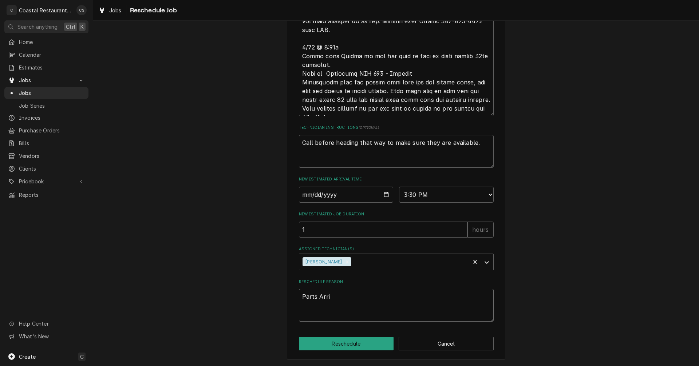
type textarea "Parts Arriv"
type textarea "x"
type textarea "Parts Arrive"
type textarea "x"
type textarea "Parts Arrived"
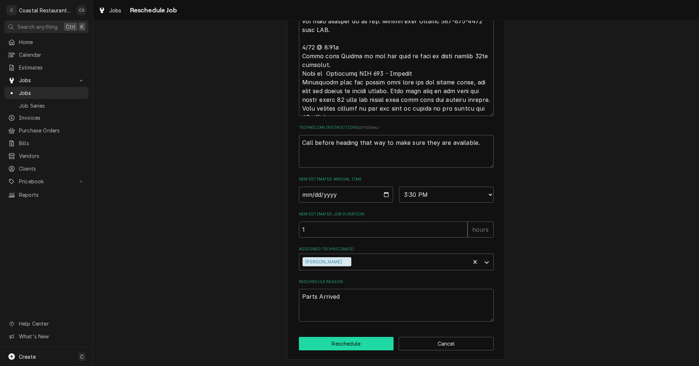
click at [343, 347] on button "Reschedule" at bounding box center [346, 343] width 95 height 13
type textarea "x"
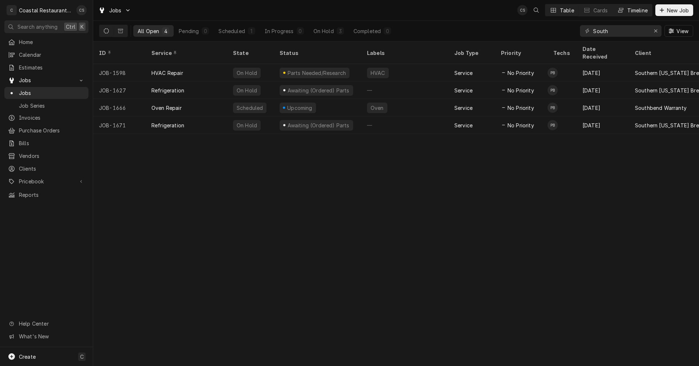
click at [631, 9] on div "Timeline" at bounding box center [637, 11] width 20 height 8
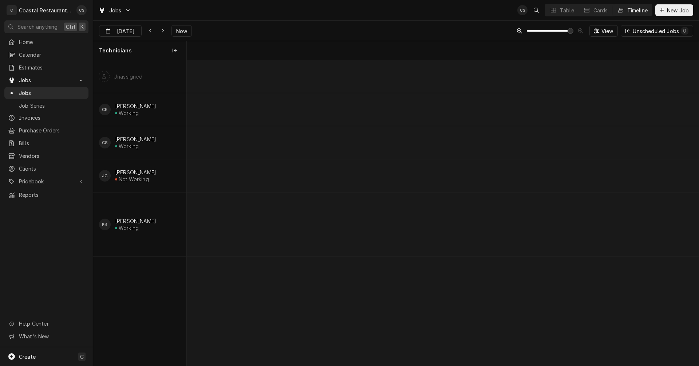
scroll to position [0, 10145]
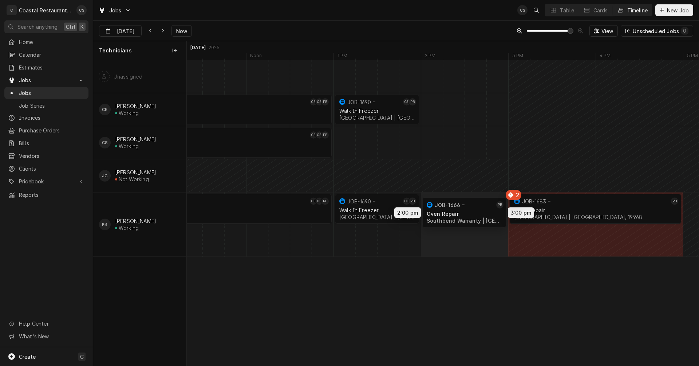
drag, startPoint x: 588, startPoint y: 244, endPoint x: 455, endPoint y: 216, distance: 136.1
click at [455, 216] on div "8:00 AM 1:00 PM JOB-1649 CE CS PB Ice Machine Highwater Managment | [GEOGRAPHIC…" at bounding box center [443, 213] width 512 height 306
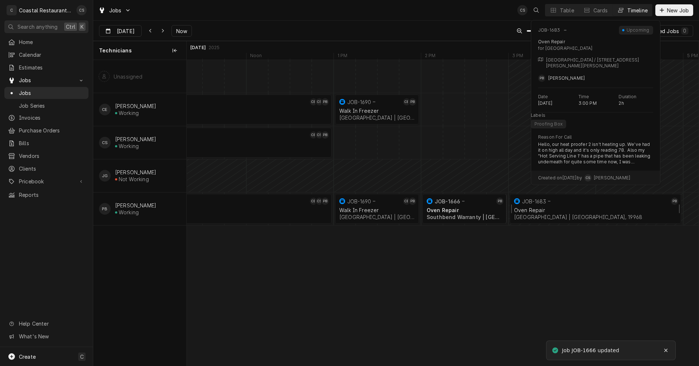
click at [544, 210] on div "Oven Repair" at bounding box center [595, 210] width 163 height 6
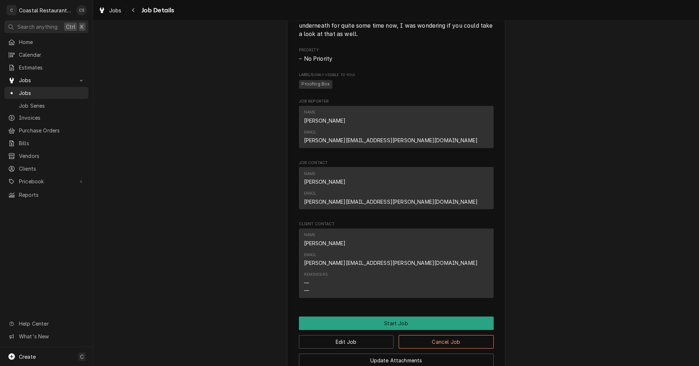
scroll to position [436, 0]
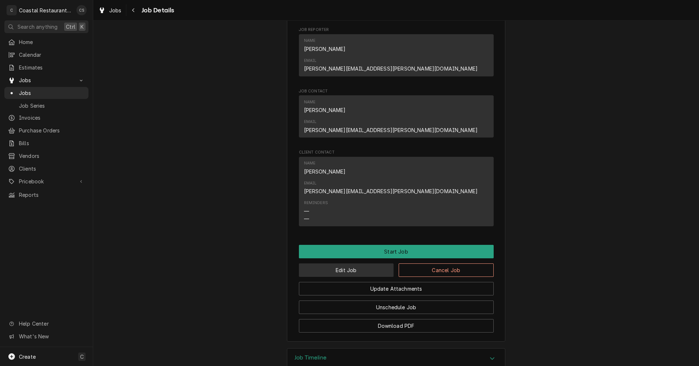
click at [365, 264] on button "Edit Job" at bounding box center [346, 270] width 95 height 13
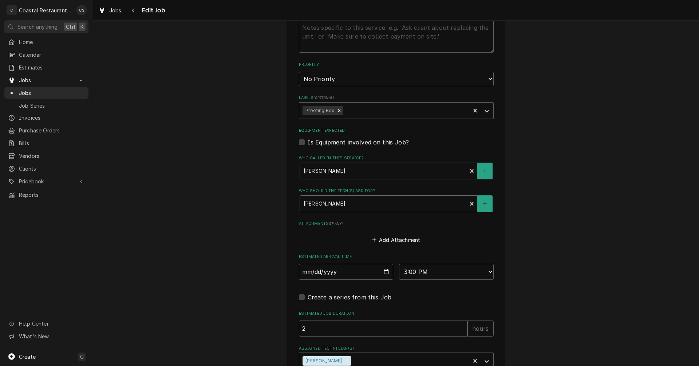
scroll to position [412, 0]
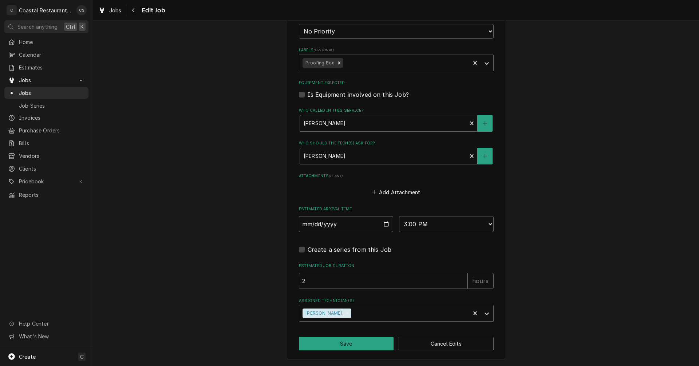
click at [384, 222] on input "2025-09-25" at bounding box center [346, 224] width 95 height 16
type textarea "x"
type input "2025-09-26"
click at [350, 344] on button "Save" at bounding box center [346, 343] width 95 height 13
type textarea "x"
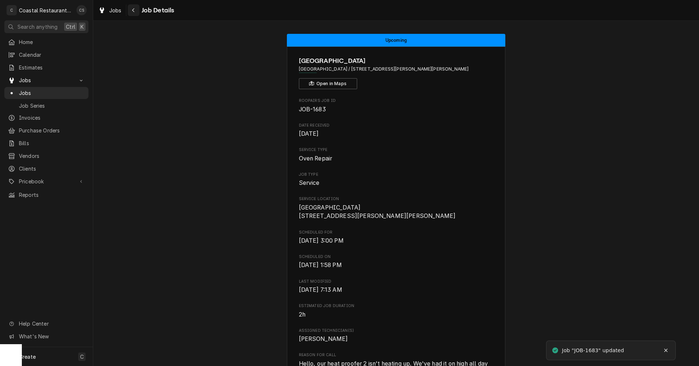
click at [132, 8] on icon "Navigate back" at bounding box center [133, 10] width 3 height 5
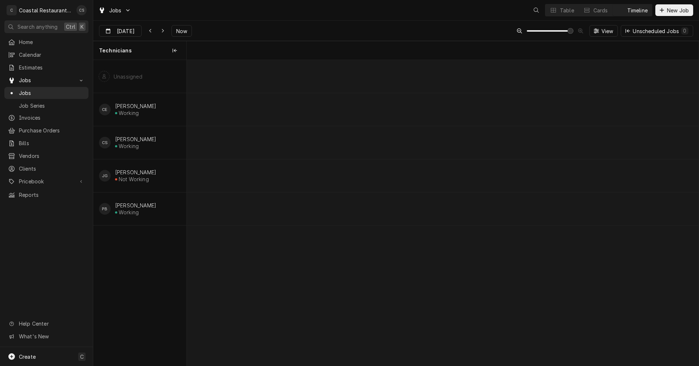
scroll to position [0, 10145]
click at [162, 32] on icon "Dynamic Content Wrapper" at bounding box center [163, 31] width 2 height 4
type input "[DATE]"
